Goal: Task Accomplishment & Management: Use online tool/utility

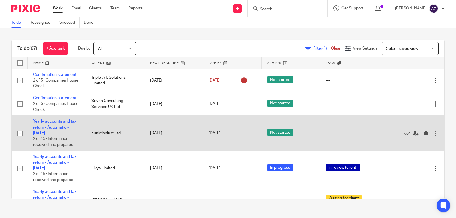
scroll to position [19, 0]
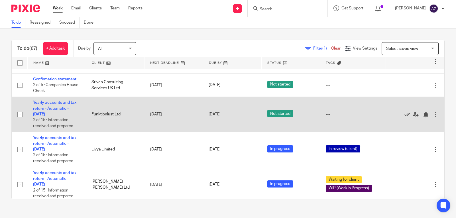
click at [51, 107] on link "Yearly accounts and tax return - Automatic - [DATE]" at bounding box center [54, 109] width 43 height 16
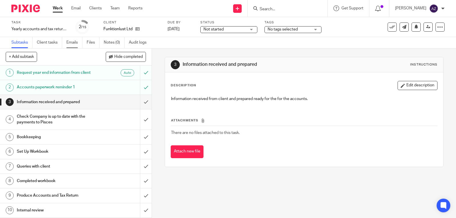
click at [74, 42] on link "Emails" at bounding box center [74, 42] width 16 height 11
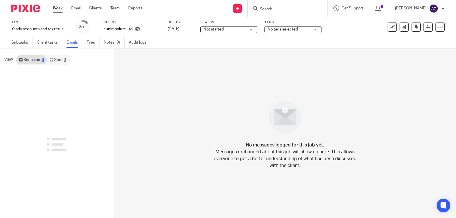
click at [63, 63] on link "Sent 4" at bounding box center [58, 59] width 22 height 9
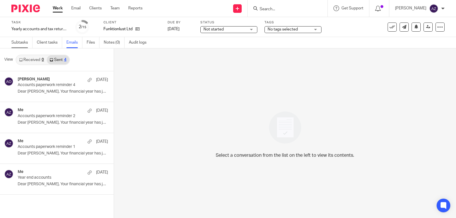
click at [13, 41] on link "Subtasks" at bounding box center [21, 42] width 21 height 11
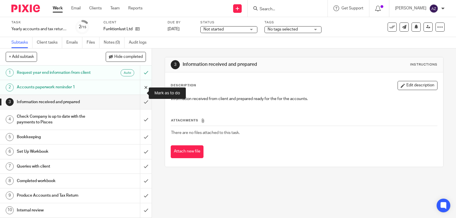
click at [143, 94] on input "submit" at bounding box center [76, 87] width 152 height 14
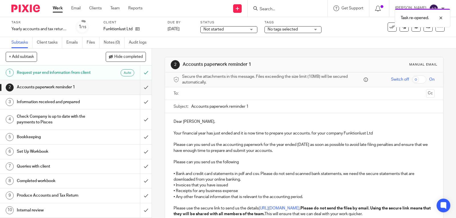
click at [253, 105] on input "Accounts paperwork reminder 1" at bounding box center [312, 106] width 243 height 13
type input "Accounts paperwork reminder 5"
click at [240, 94] on input "text" at bounding box center [303, 93] width 239 height 7
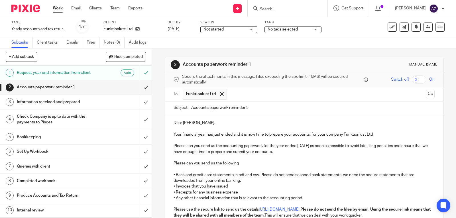
scroll to position [84, 0]
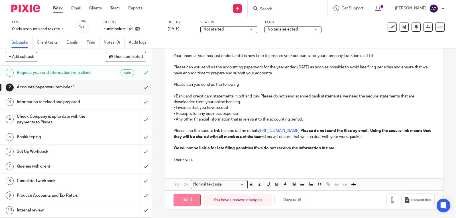
click at [188, 202] on input "Send" at bounding box center [187, 200] width 27 height 12
type input "Sent"
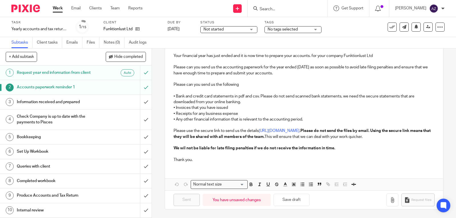
scroll to position [0, 0]
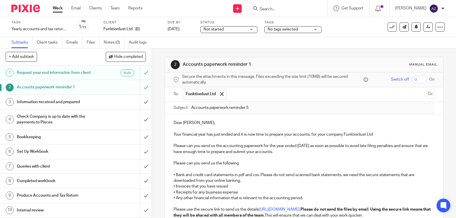
click at [244, 94] on input "text" at bounding box center [327, 94] width 194 height 11
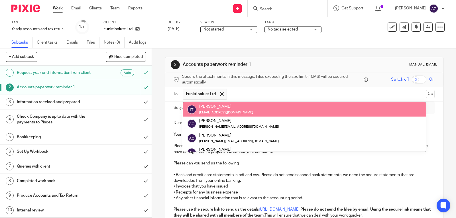
scroll to position [28, 0]
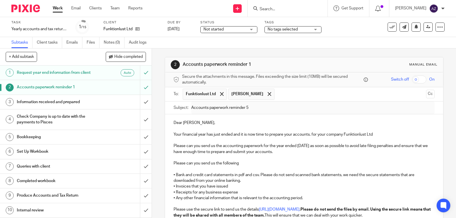
click at [268, 186] on p "• Invoices that you have issued" at bounding box center [304, 187] width 261 height 6
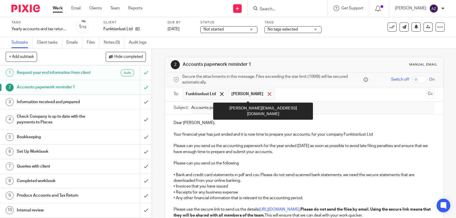
click at [268, 93] on span at bounding box center [270, 94] width 4 height 4
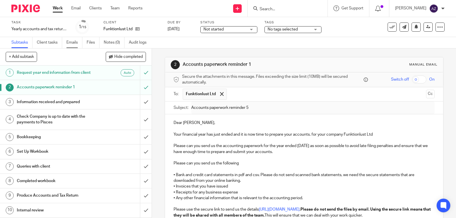
click at [75, 44] on link "Emails" at bounding box center [74, 42] width 16 height 11
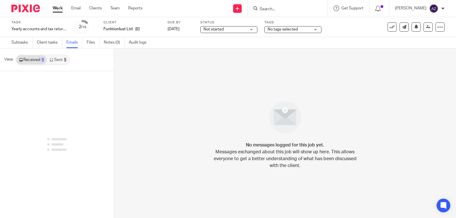
click at [60, 60] on link "Sent 5" at bounding box center [58, 59] width 22 height 9
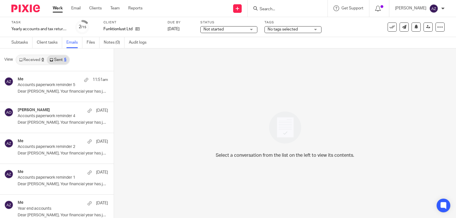
click at [58, 10] on link "Work" at bounding box center [58, 8] width 10 height 6
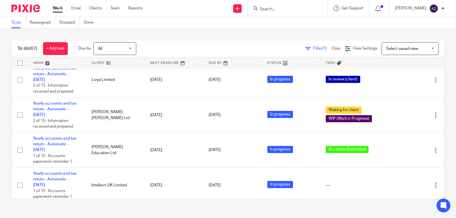
scroll to position [89, 0]
